Goal: Navigation & Orientation: Find specific page/section

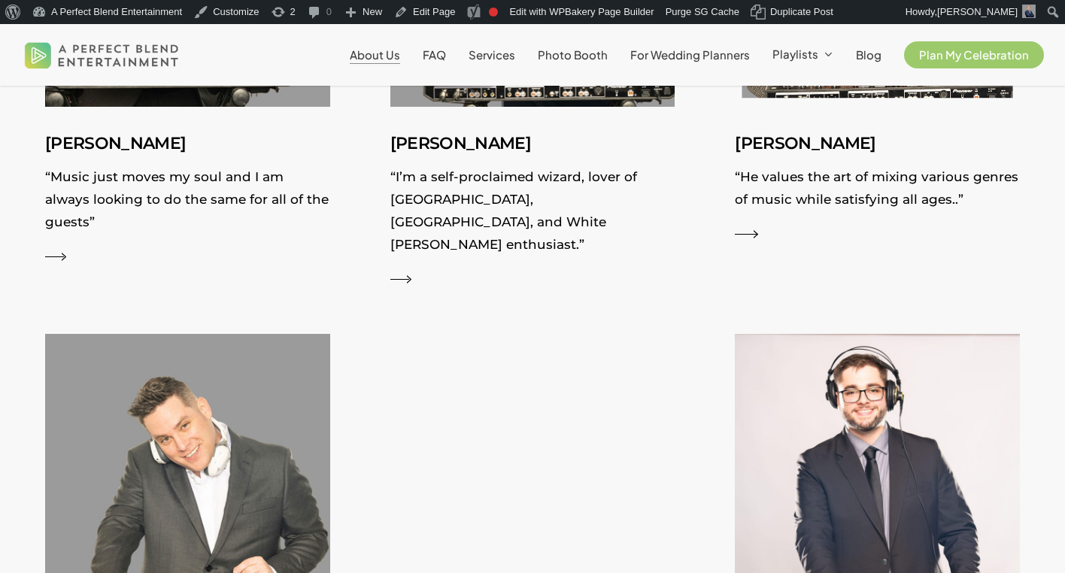
scroll to position [2647, 0]
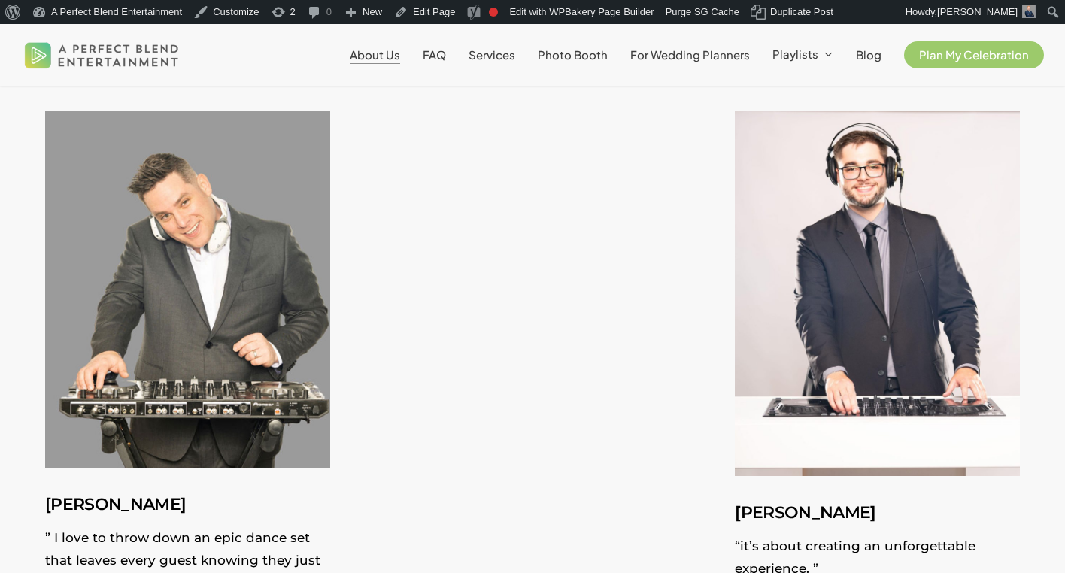
click at [143, 51] on img at bounding box center [102, 55] width 162 height 50
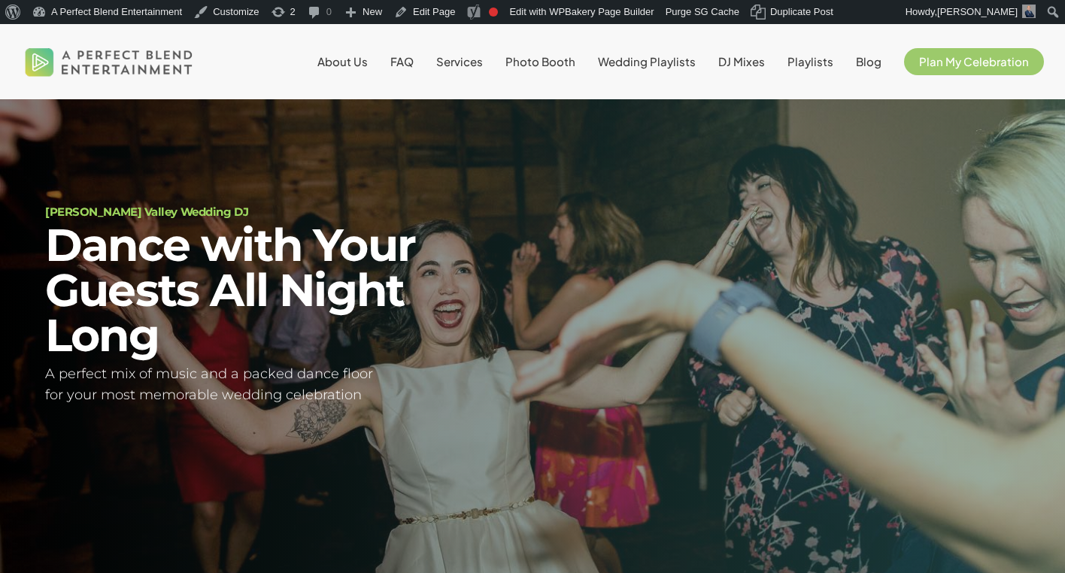
scroll to position [51, 0]
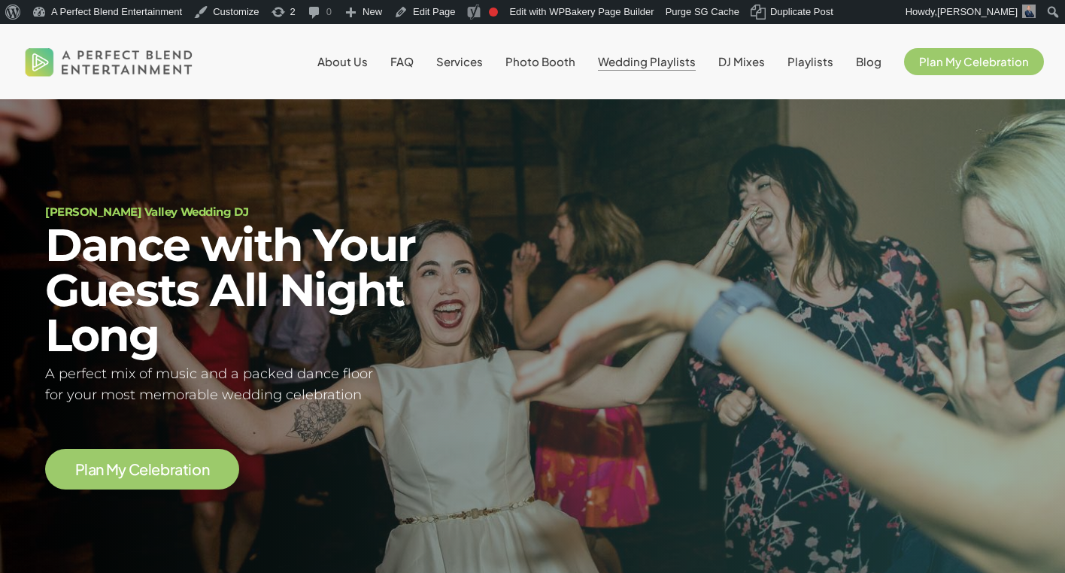
click at [650, 64] on span "Wedding Playlists" at bounding box center [647, 61] width 98 height 14
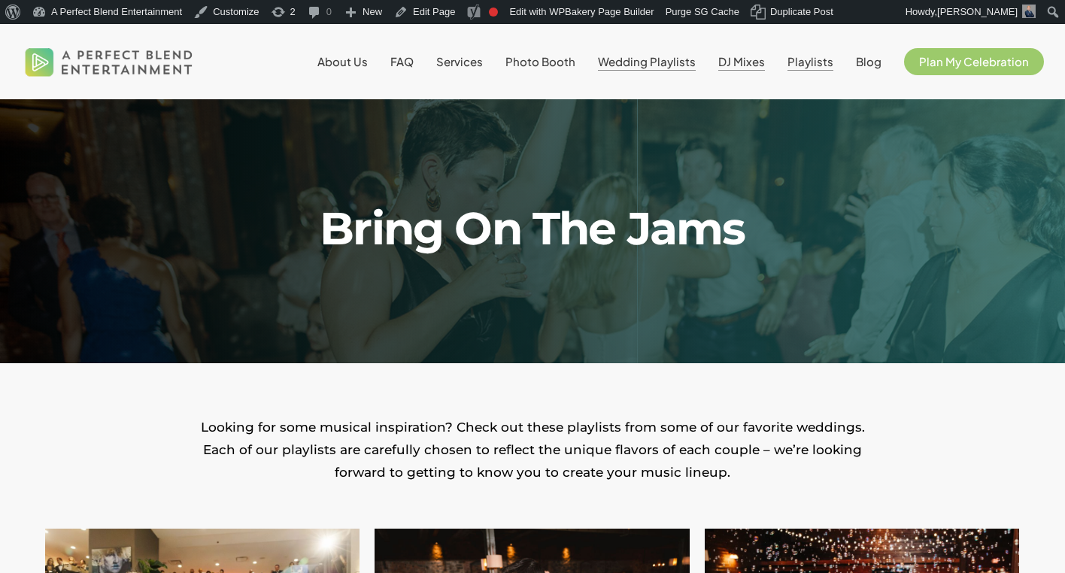
click at [761, 64] on span "DJ Mixes" at bounding box center [741, 61] width 47 height 14
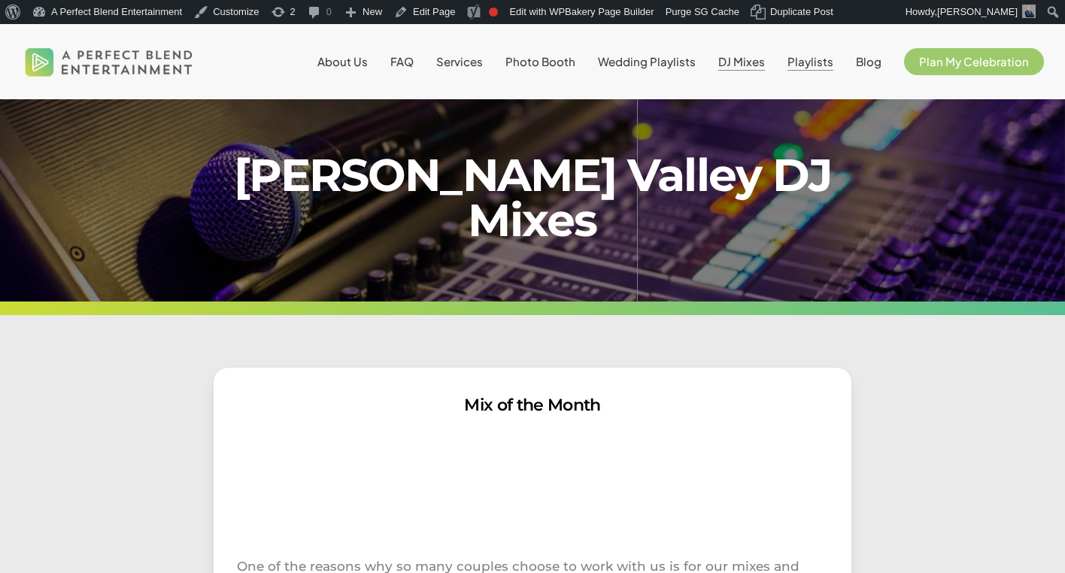
click at [812, 59] on span "Playlists" at bounding box center [810, 61] width 46 height 14
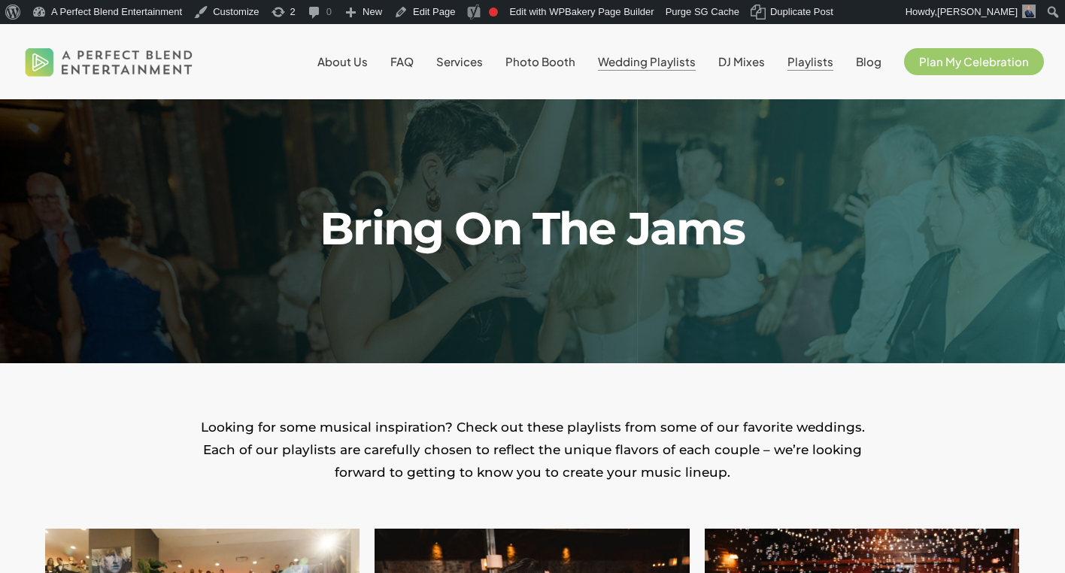
click at [107, 53] on img at bounding box center [109, 62] width 176 height 54
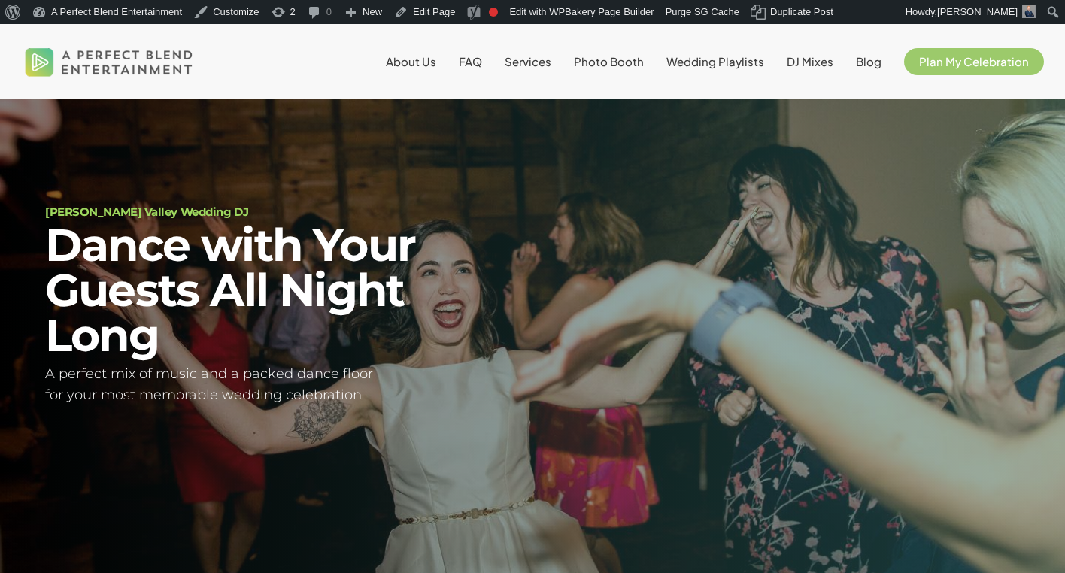
scroll to position [51, 0]
